Goal: Navigation & Orientation: Find specific page/section

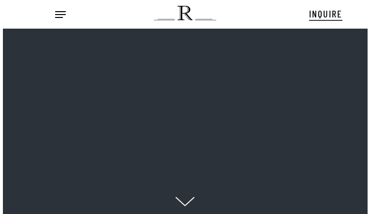
scroll to position [10, 12]
